Goal: Task Accomplishment & Management: Manage account settings

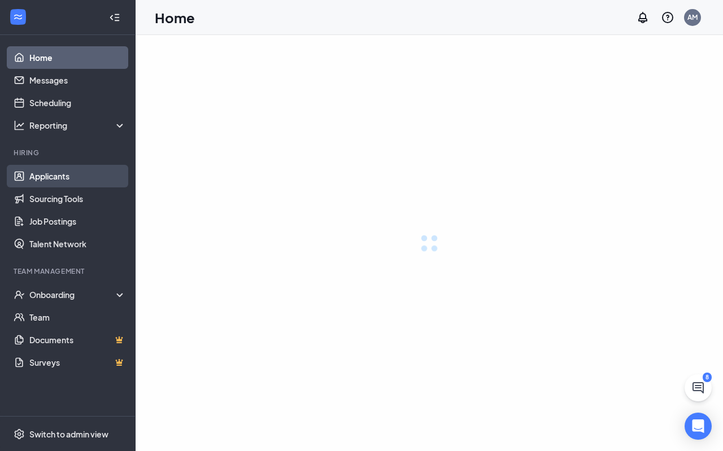
click at [55, 177] on link "Applicants" at bounding box center [77, 176] width 97 height 23
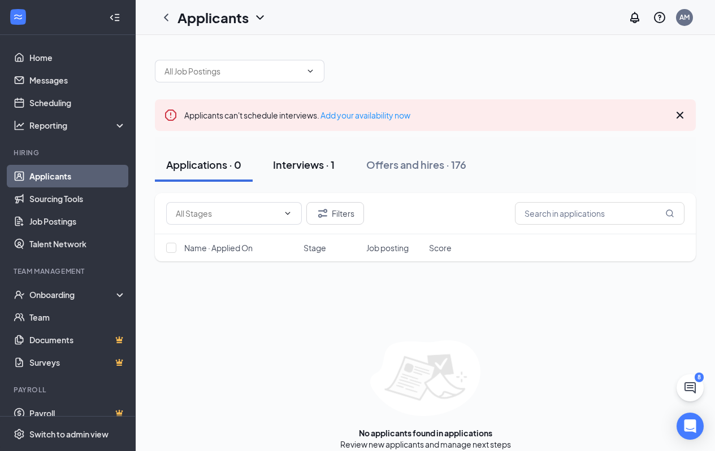
click at [312, 166] on div "Interviews · 1" at bounding box center [304, 165] width 62 height 14
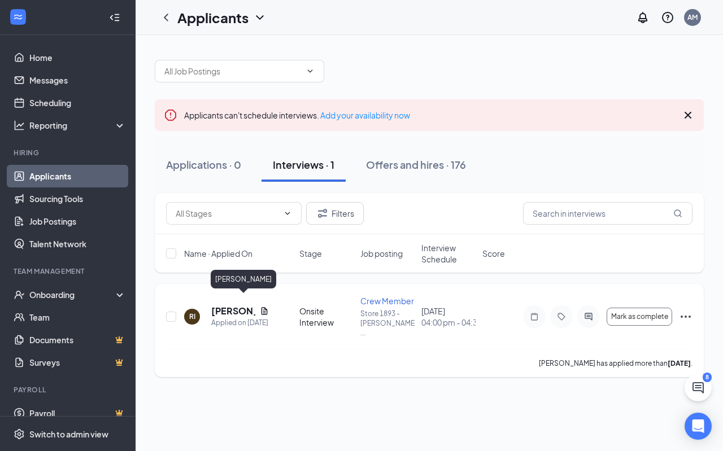
click at [231, 305] on h5 "[PERSON_NAME]" at bounding box center [233, 311] width 44 height 12
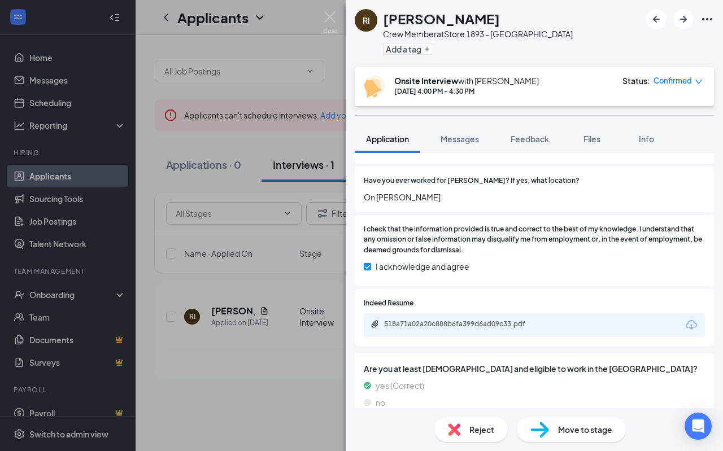
scroll to position [452, 0]
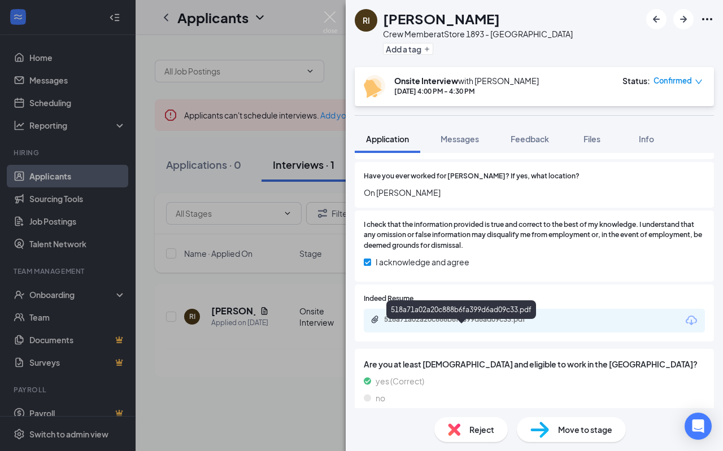
click at [427, 324] on div "518a71a02a20c888b6fa399d6ad09c33.pdf" at bounding box center [463, 319] width 158 height 9
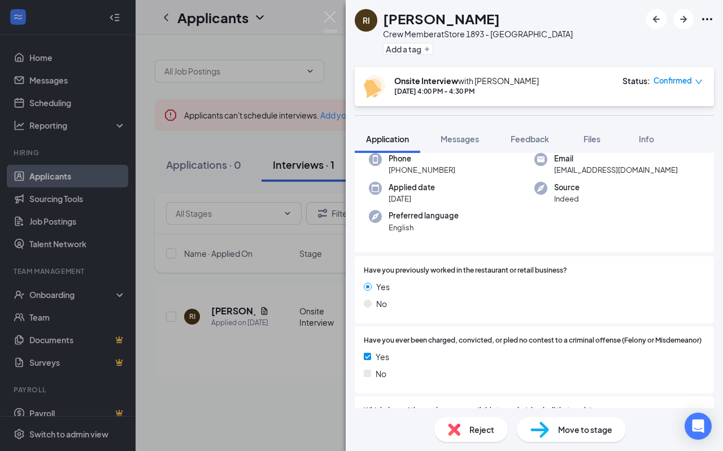
scroll to position [0, 0]
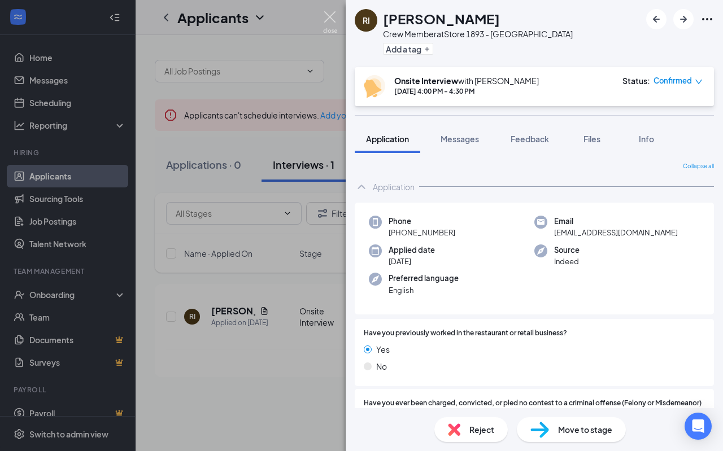
click at [330, 14] on img at bounding box center [330, 22] width 14 height 22
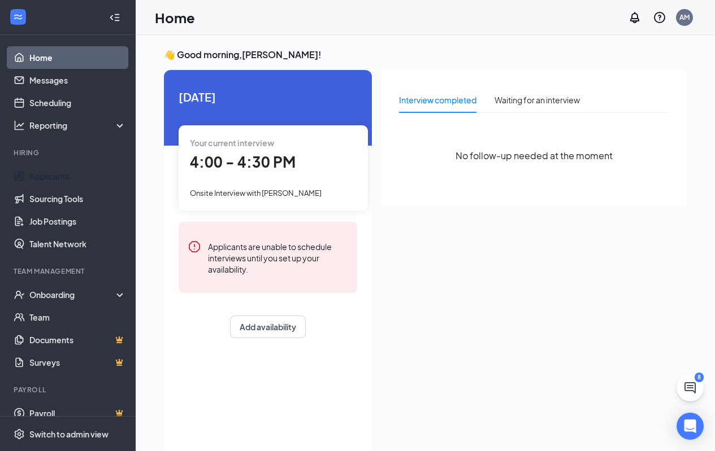
click at [60, 178] on link "Applicants" at bounding box center [77, 176] width 97 height 23
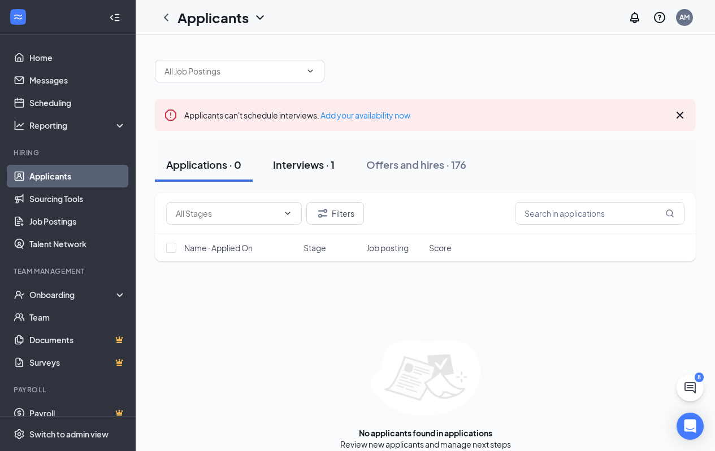
click at [300, 165] on div "Interviews · 1" at bounding box center [304, 165] width 62 height 14
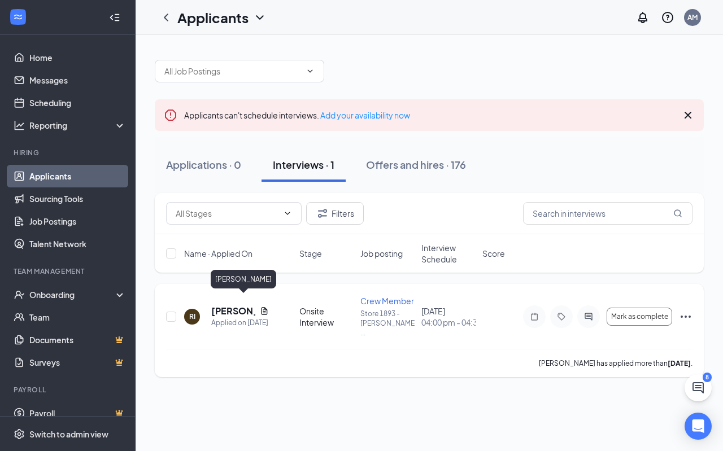
click at [234, 305] on h5 "[PERSON_NAME]" at bounding box center [233, 311] width 44 height 12
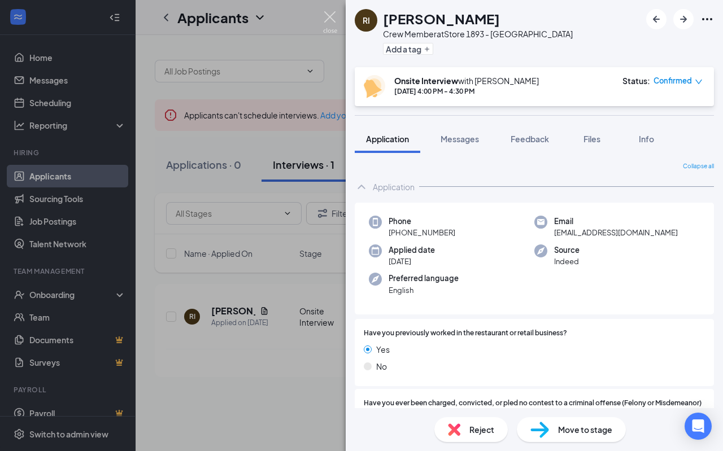
click at [328, 15] on img at bounding box center [330, 22] width 14 height 22
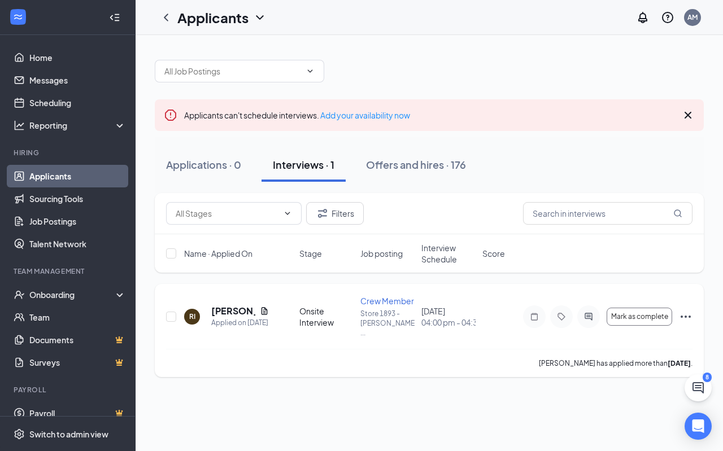
click at [684, 311] on icon "Ellipses" at bounding box center [686, 317] width 14 height 14
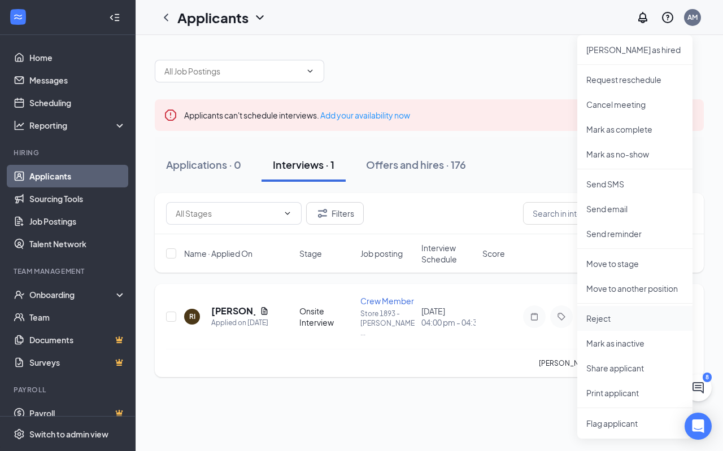
click at [600, 319] on p "Reject" at bounding box center [635, 318] width 97 height 11
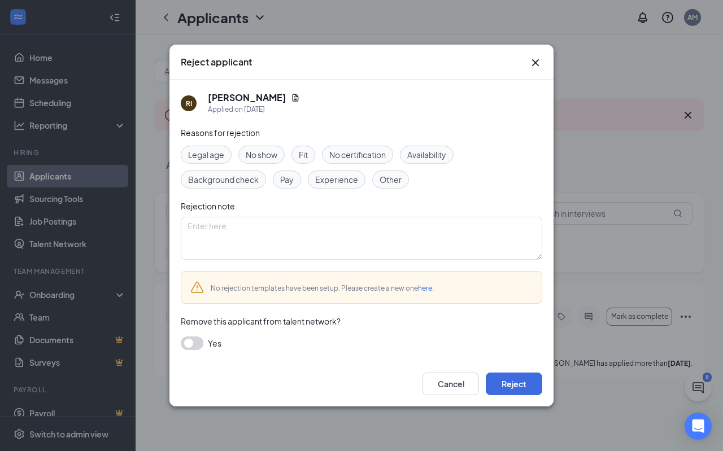
click at [377, 178] on div "Other" at bounding box center [390, 180] width 37 height 18
click at [283, 219] on textarea at bounding box center [362, 238] width 362 height 43
type textarea "Felony theft"
click at [506, 381] on button "Reject" at bounding box center [514, 384] width 57 height 23
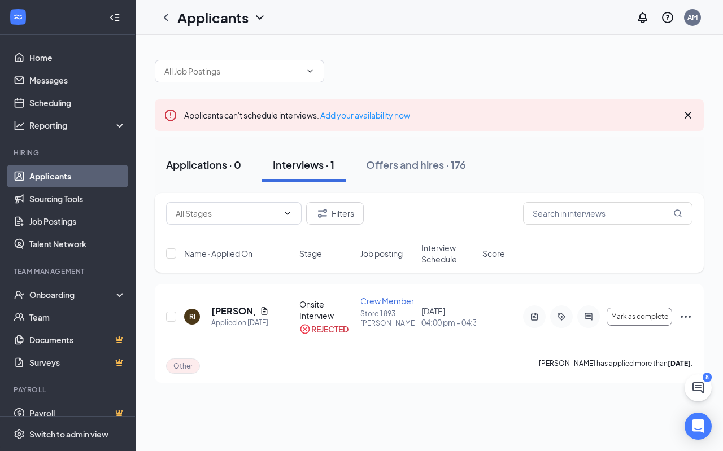
click at [209, 163] on div "Applications · 0" at bounding box center [203, 165] width 75 height 14
